Goal: Transaction & Acquisition: Purchase product/service

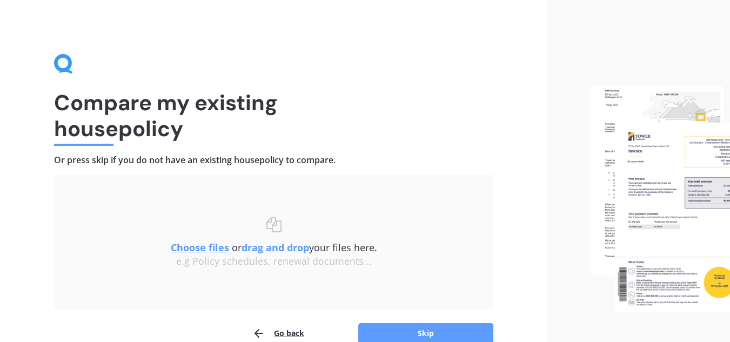
drag, startPoint x: 413, startPoint y: 330, endPoint x: 288, endPoint y: 260, distance: 143.8
click at [288, 260] on div "Uploading Choose files or drag and drop your files here. Choose files or photos…" at bounding box center [274, 260] width 440 height 170
click at [200, 243] on u "Choose files" at bounding box center [200, 247] width 58 height 13
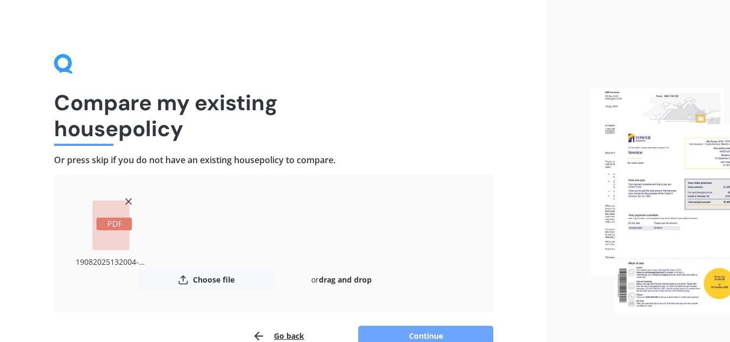
click at [422, 336] on button "Continue" at bounding box center [425, 336] width 135 height 21
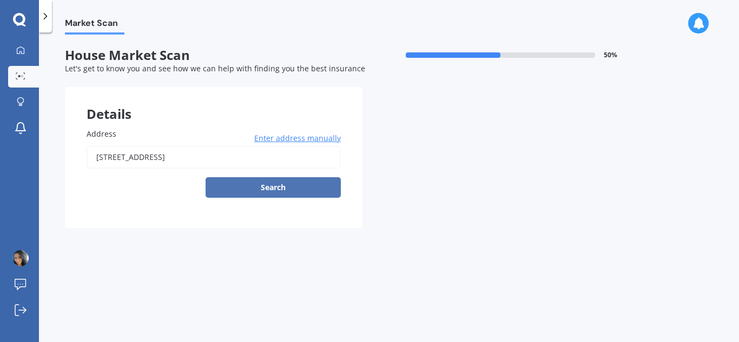
click at [281, 188] on button "Search" at bounding box center [272, 187] width 135 height 21
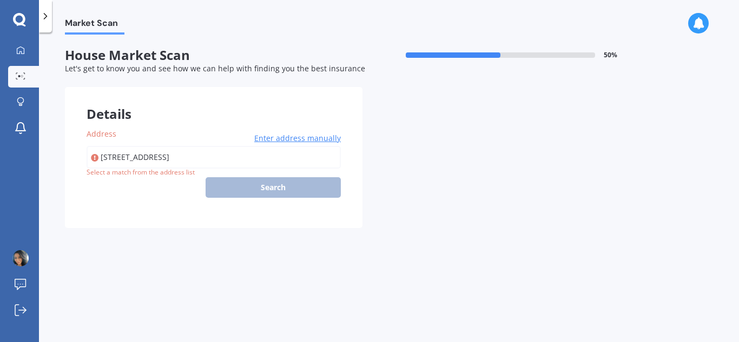
type input "[STREET_ADDRESS]"
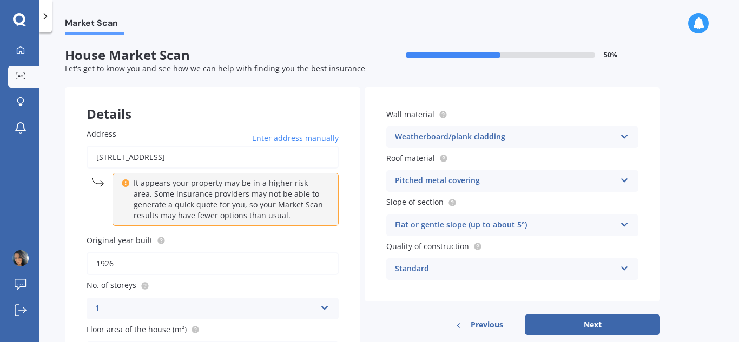
scroll to position [116, 0]
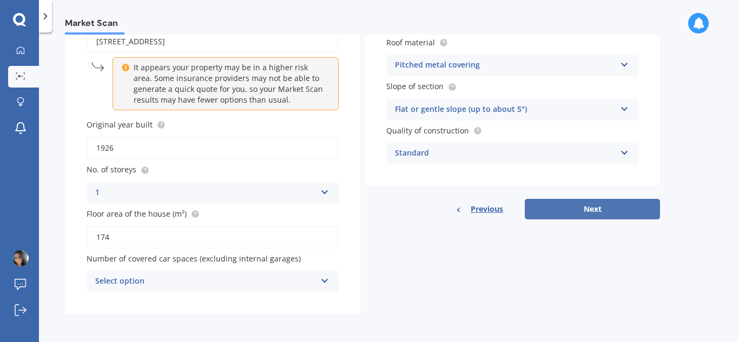
click at [578, 212] on button "Next" at bounding box center [591, 209] width 135 height 21
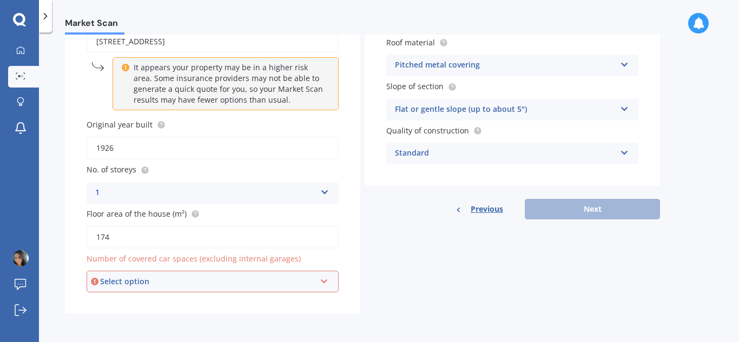
click at [283, 287] on div "Select option" at bounding box center [207, 282] width 215 height 12
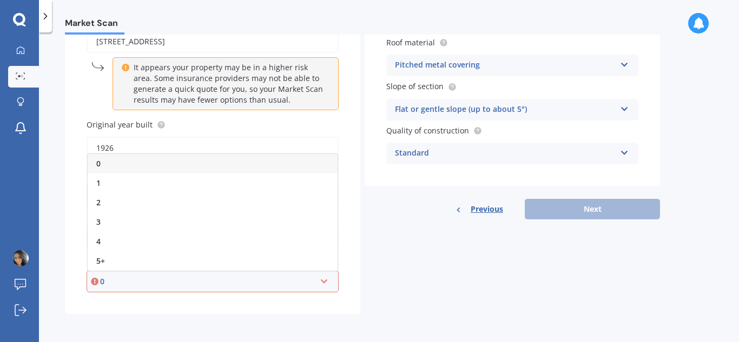
click at [218, 168] on div "0" at bounding box center [213, 163] width 250 height 19
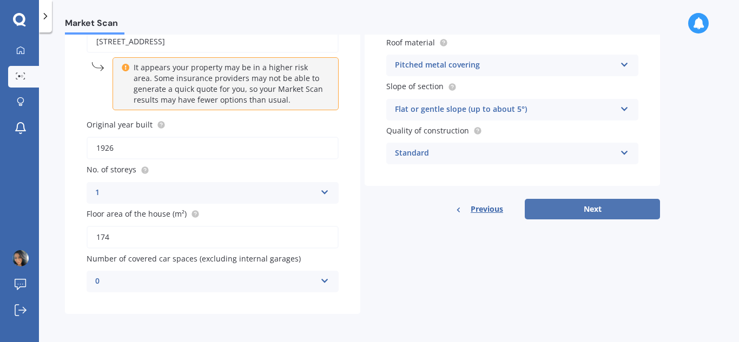
click at [583, 214] on button "Next" at bounding box center [591, 209] width 135 height 21
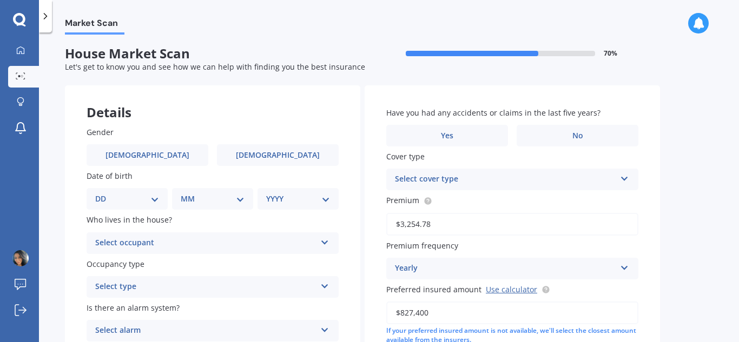
scroll to position [0, 0]
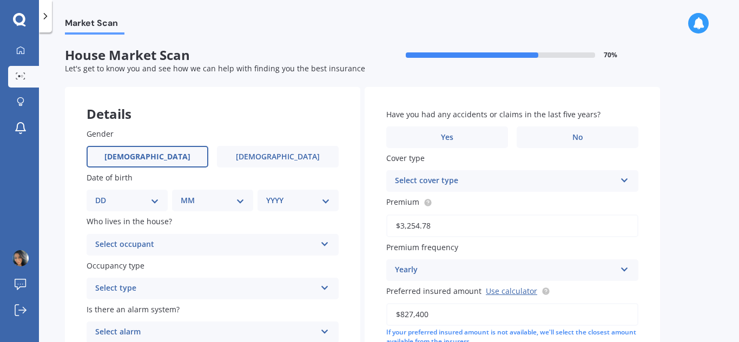
click at [175, 167] on label "[DEMOGRAPHIC_DATA]" at bounding box center [148, 157] width 122 height 22
click at [0, 0] on input "[DEMOGRAPHIC_DATA]" at bounding box center [0, 0] width 0 height 0
click at [176, 156] on label "[DEMOGRAPHIC_DATA]" at bounding box center [148, 157] width 122 height 22
click at [0, 0] on input "[DEMOGRAPHIC_DATA]" at bounding box center [0, 0] width 0 height 0
click at [155, 195] on select "DD 01 02 03 04 05 06 07 08 09 10 11 12 13 14 15 16 17 18 19 20 21 22 23 24 25 2…" at bounding box center [127, 201] width 64 height 12
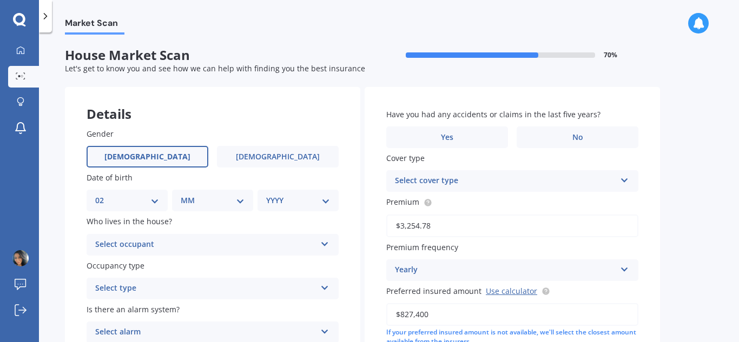
click at [104, 195] on select "DD 01 02 03 04 05 06 07 08 09 10 11 12 13 14 15 16 17 18 19 20 21 22 23 24 25 2…" at bounding box center [127, 201] width 64 height 12
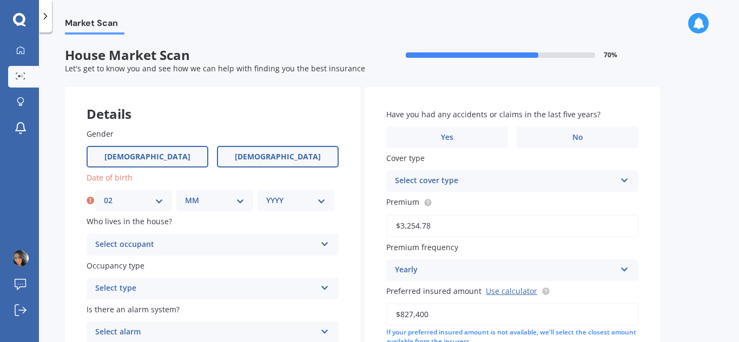
click at [272, 150] on label "[DEMOGRAPHIC_DATA]" at bounding box center [278, 157] width 122 height 22
click at [0, 0] on input "[DEMOGRAPHIC_DATA]" at bounding box center [0, 0] width 0 height 0
click at [162, 201] on select "DD 01 02 03 04 05 06 07 08 09 10 11 12 13 14 15 16 17 18 19 20 21 22 23 24 25 2…" at bounding box center [133, 201] width 59 height 12
select select "16"
click at [104, 195] on select "DD 01 02 03 04 05 06 07 08 09 10 11 12 13 14 15 16 17 18 19 20 21 22 23 24 25 2…" at bounding box center [133, 201] width 59 height 12
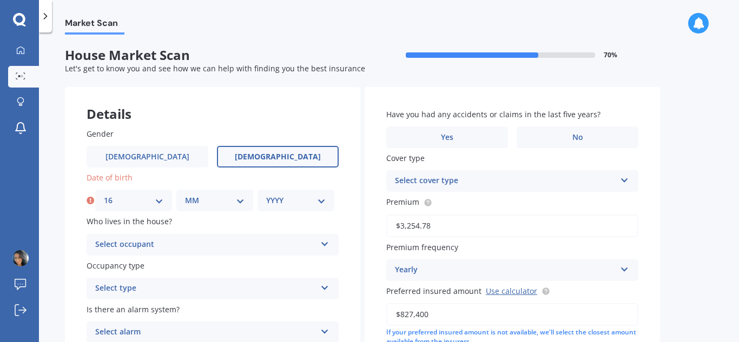
click at [208, 205] on select "MM 01 02 03 04 05 06 07 08 09 10 11 12" at bounding box center [214, 201] width 59 height 12
select select "08"
click at [185, 195] on select "MM 01 02 03 04 05 06 07 08 09 10 11 12" at bounding box center [214, 201] width 59 height 12
click at [279, 199] on select "YYYY 2009 2008 2007 2006 2005 2004 2003 2002 2001 2000 1999 1998 1997 1996 1995…" at bounding box center [295, 201] width 59 height 12
select select "1979"
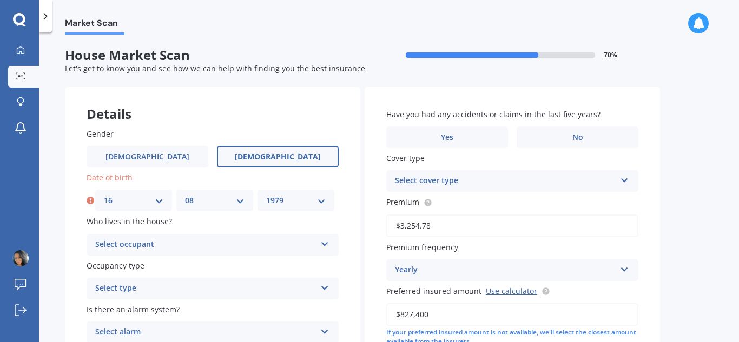
click at [266, 195] on select "YYYY 2009 2008 2007 2006 2005 2004 2003 2002 2001 2000 1999 1998 1997 1996 1995…" at bounding box center [295, 201] width 59 height 12
click at [214, 247] on div "Select occupant" at bounding box center [205, 244] width 221 height 13
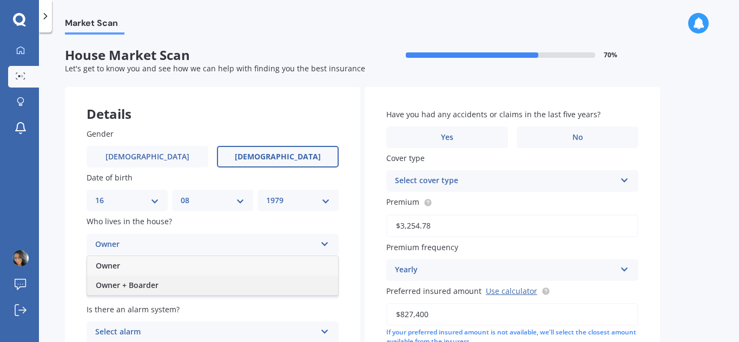
click at [169, 287] on div "Owner + Boarder" at bounding box center [212, 285] width 251 height 19
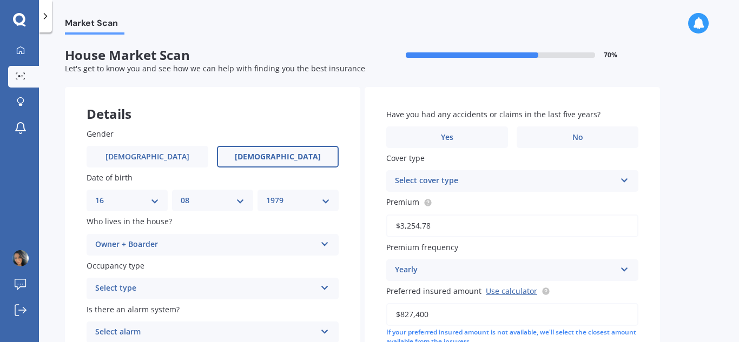
click at [169, 287] on div "Select type" at bounding box center [205, 288] width 221 height 13
click at [159, 312] on div "Permanent" at bounding box center [212, 309] width 251 height 19
click at [325, 329] on icon at bounding box center [324, 330] width 9 height 8
click at [155, 276] on div "Yes, monitored" at bounding box center [212, 272] width 251 height 19
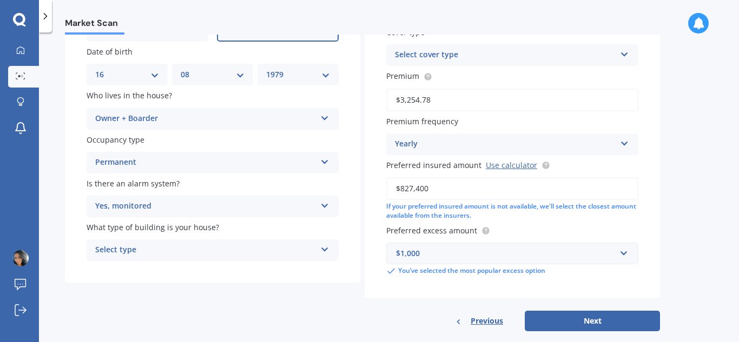
scroll to position [143, 0]
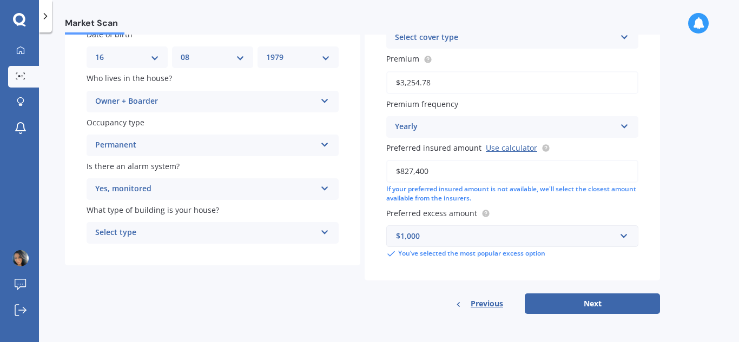
click at [294, 240] on div "Select type" at bounding box center [205, 233] width 221 height 13
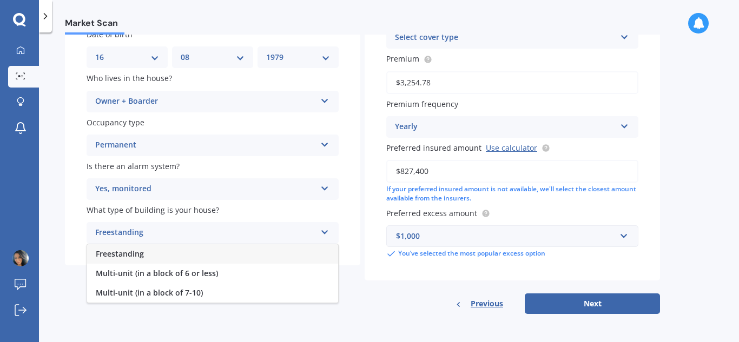
click at [172, 259] on div "Freestanding" at bounding box center [212, 253] width 251 height 19
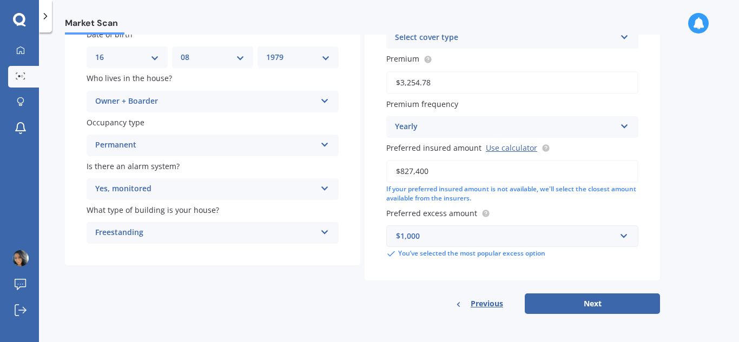
click at [714, 102] on div "Market Scan House Market Scan 70 % Let's get to know you and see how we can hel…" at bounding box center [389, 190] width 700 height 310
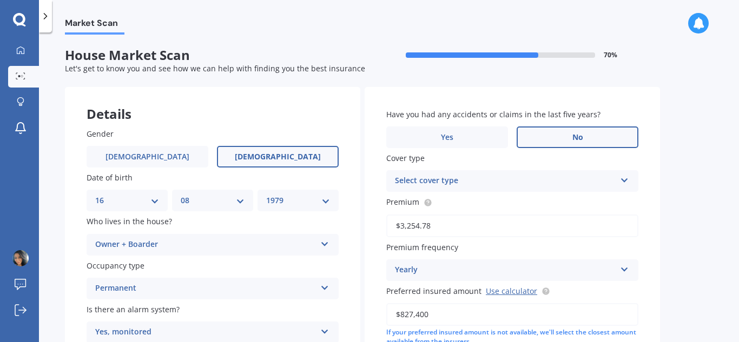
click at [541, 141] on label "No" at bounding box center [577, 138] width 122 height 22
click at [0, 0] on input "No" at bounding box center [0, 0] width 0 height 0
click at [523, 176] on div "Select cover type" at bounding box center [505, 181] width 221 height 13
click at [495, 204] on div "Home Insurance Policy" at bounding box center [512, 201] width 251 height 19
click at [626, 271] on icon at bounding box center [624, 268] width 9 height 8
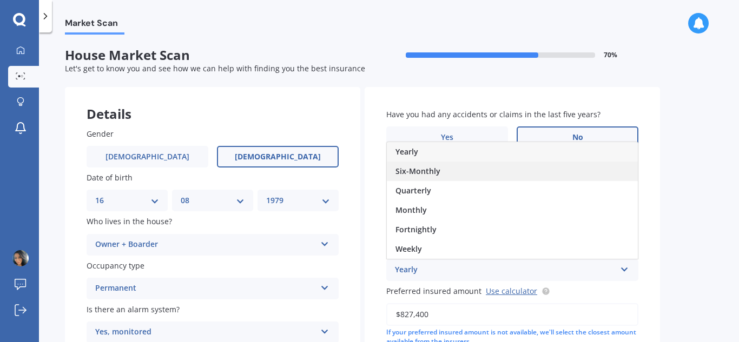
click at [484, 172] on div "Six-Monthly" at bounding box center [512, 171] width 251 height 19
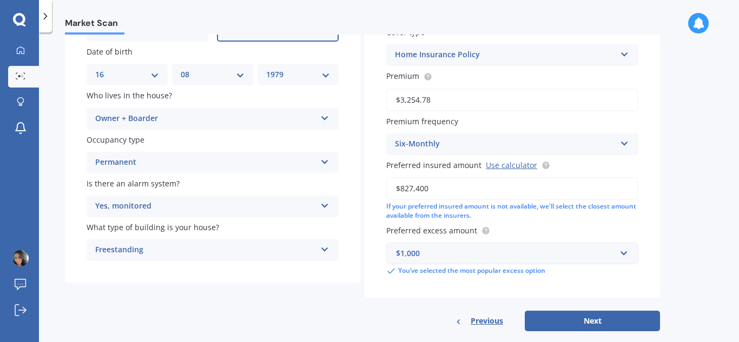
scroll to position [143, 0]
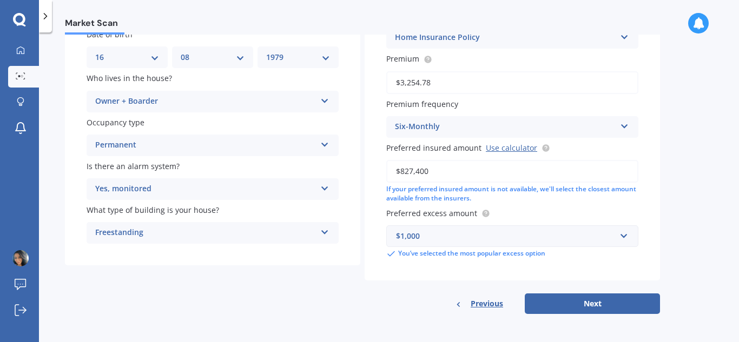
click at [548, 237] on div "$1,000" at bounding box center [505, 236] width 219 height 12
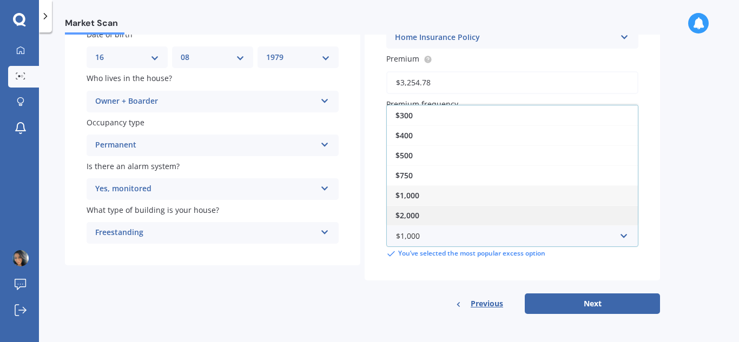
click at [510, 215] on div "$2,000" at bounding box center [512, 215] width 251 height 20
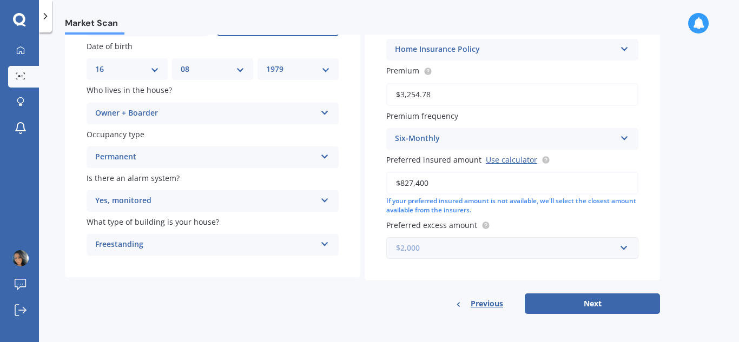
click at [623, 250] on input "text" at bounding box center [508, 248] width 242 height 21
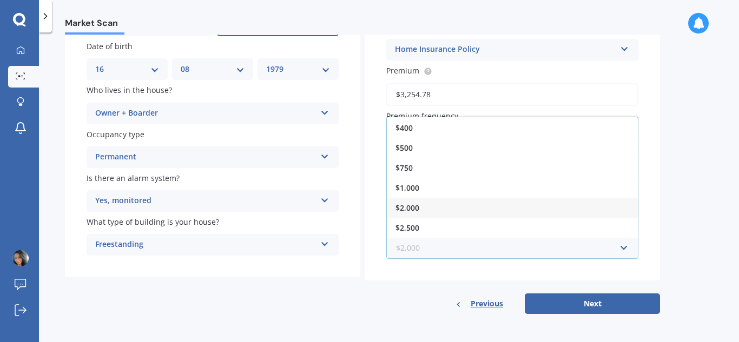
scroll to position [19, 0]
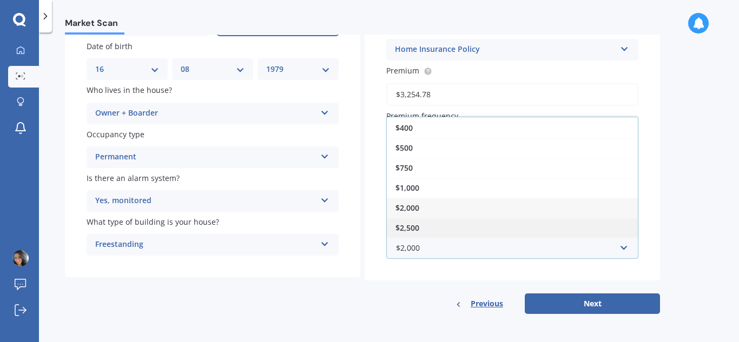
click at [525, 231] on div "$2,500" at bounding box center [512, 228] width 251 height 20
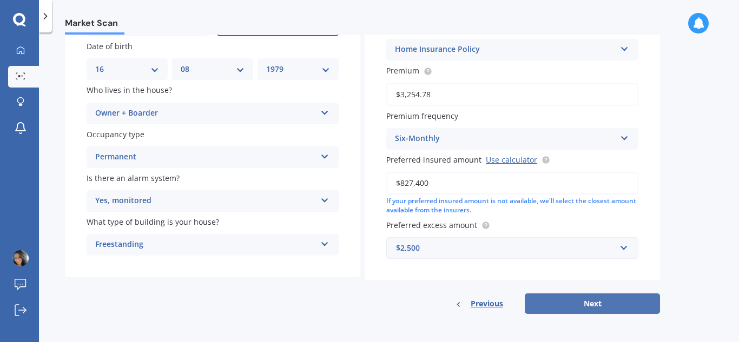
click at [598, 302] on button "Next" at bounding box center [591, 304] width 135 height 21
select select "16"
select select "08"
select select "1979"
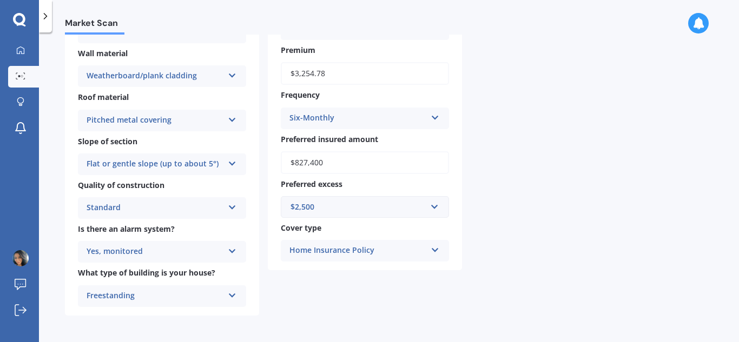
scroll to position [0, 0]
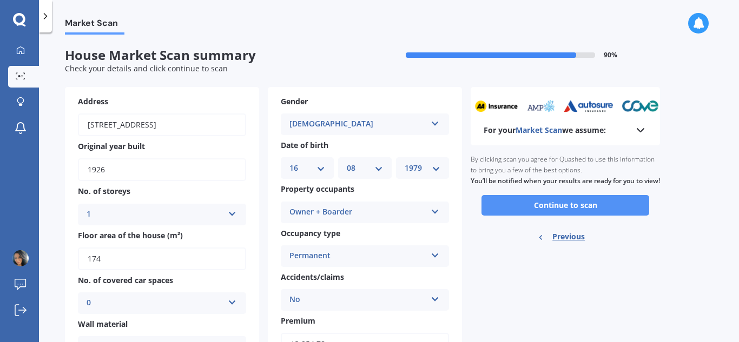
click at [573, 216] on button "Continue to scan" at bounding box center [565, 205] width 168 height 21
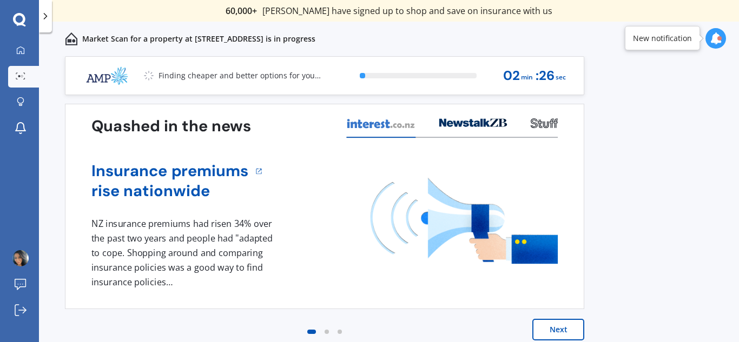
click at [721, 260] on div "Previous 60,000+ Kiwis have signed up to shop and save on insurance with us " H…" at bounding box center [389, 211] width 700 height 310
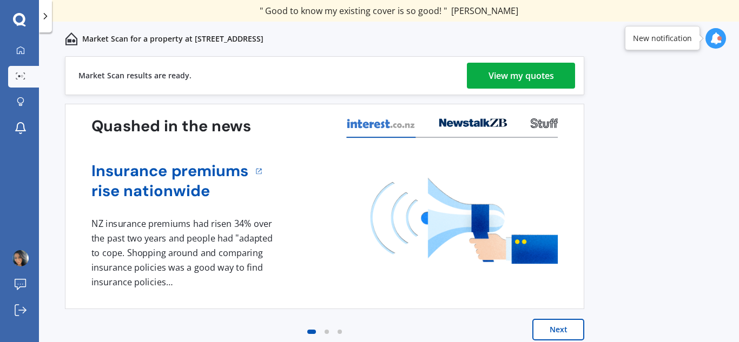
click at [562, 325] on button "Next" at bounding box center [558, 330] width 52 height 22
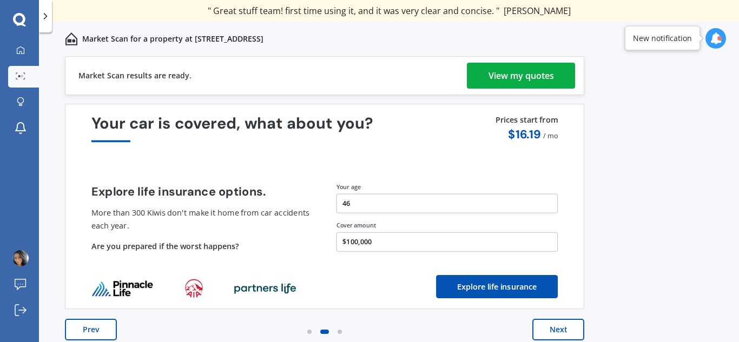
click at [525, 77] on div "View my quotes" at bounding box center [520, 76] width 65 height 26
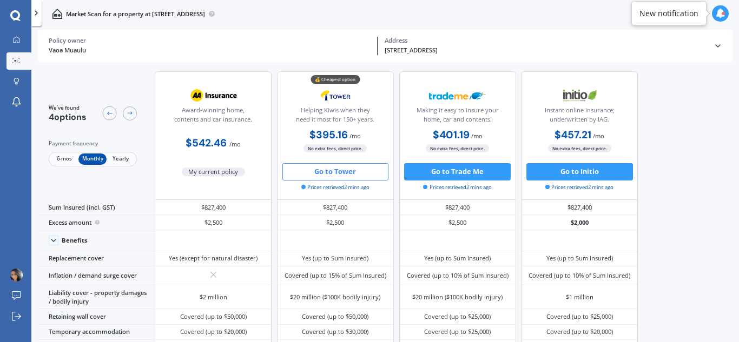
click at [338, 172] on button "Go to Tower" at bounding box center [335, 171] width 107 height 17
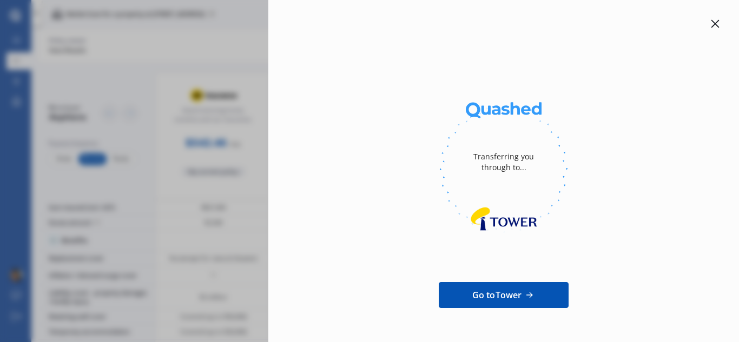
click at [473, 298] on span "Go to Tower" at bounding box center [497, 295] width 50 height 13
